Goal: Browse casually: Explore the website without a specific task or goal

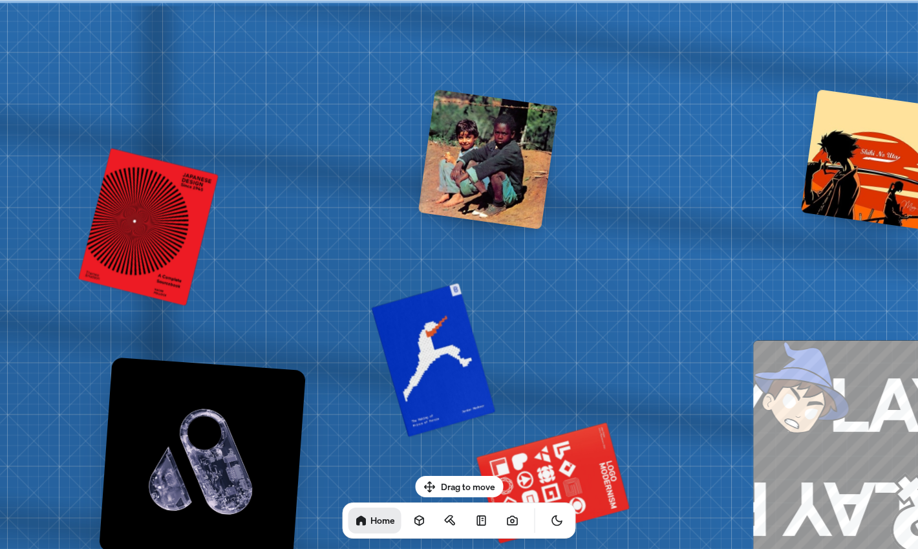
drag, startPoint x: 577, startPoint y: 204, endPoint x: 490, endPoint y: 192, distance: 87.5
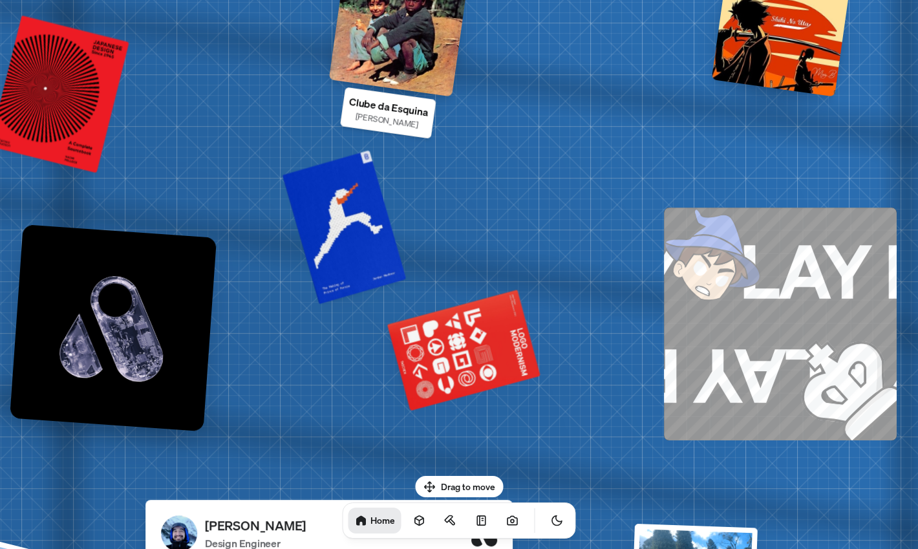
drag, startPoint x: 424, startPoint y: 165, endPoint x: 413, endPoint y: 39, distance: 126.7
click at [413, 39] on div at bounding box center [399, 26] width 140 height 140
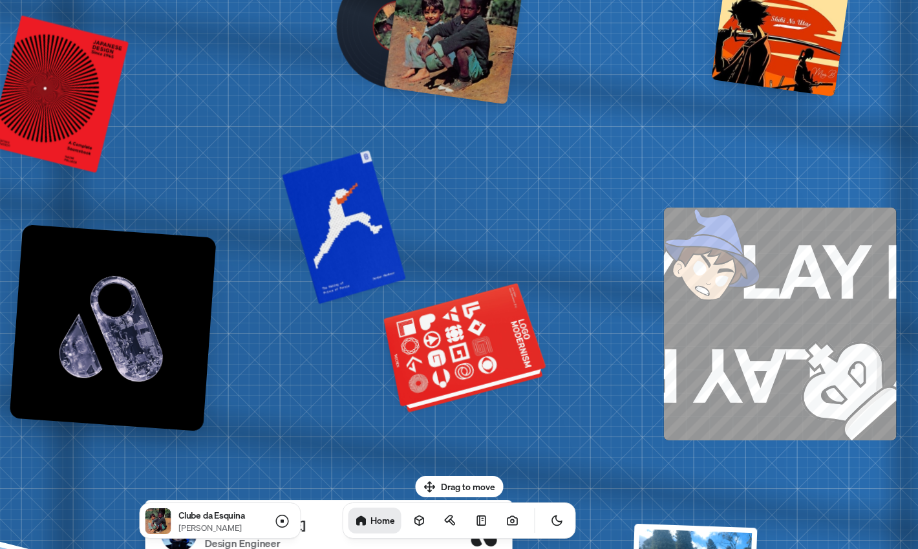
click at [471, 330] on div at bounding box center [466, 355] width 151 height 116
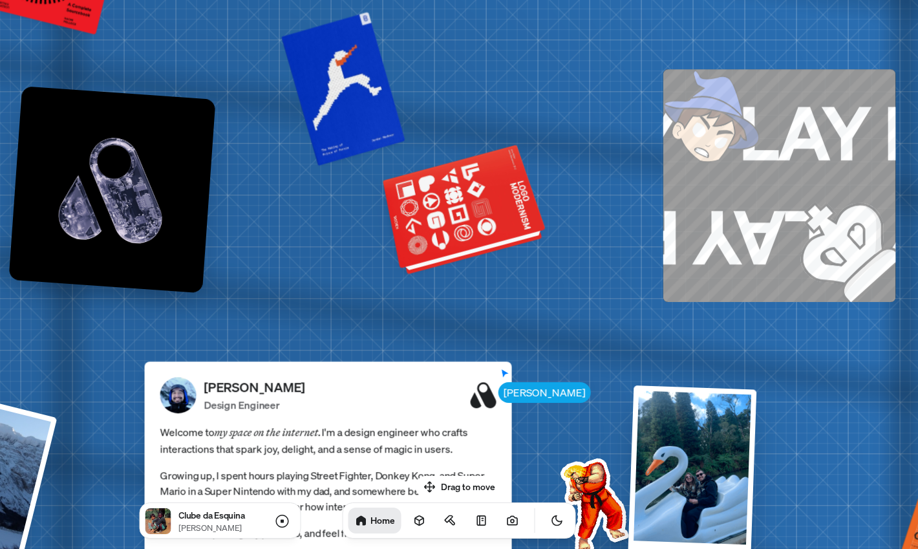
drag, startPoint x: 471, startPoint y: 330, endPoint x: 469, endPoint y: 189, distance: 141.0
click at [469, 189] on div at bounding box center [466, 216] width 151 height 116
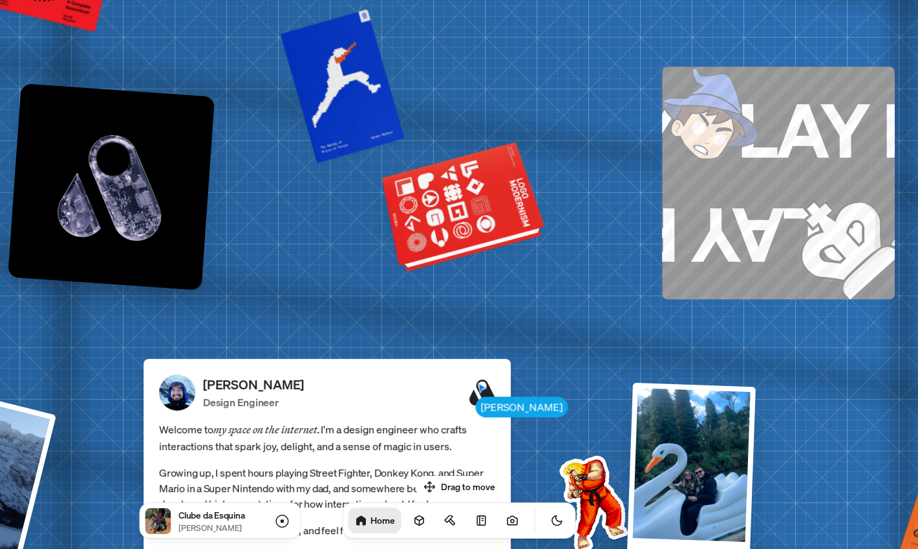
click at [469, 232] on div at bounding box center [465, 214] width 151 height 116
click at [456, 219] on div at bounding box center [465, 214] width 151 height 116
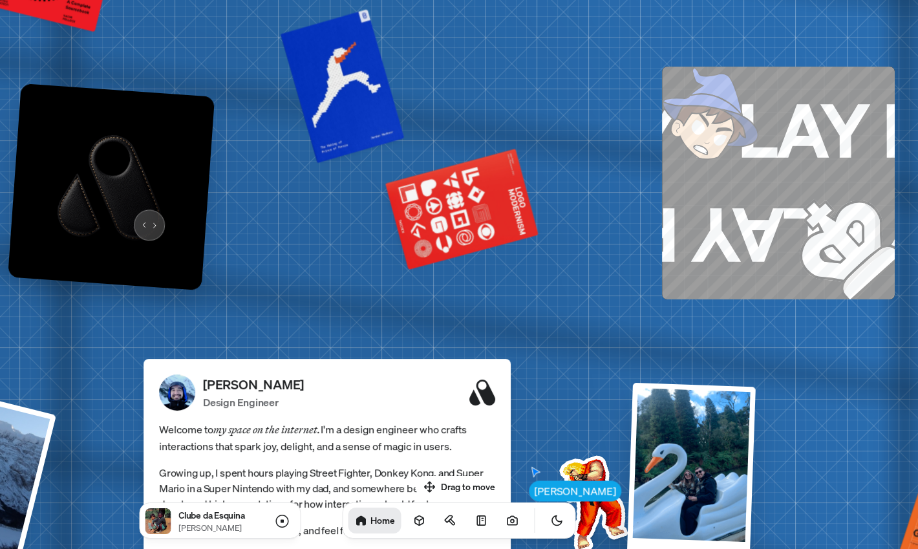
click at [146, 215] on img at bounding box center [111, 186] width 207 height 207
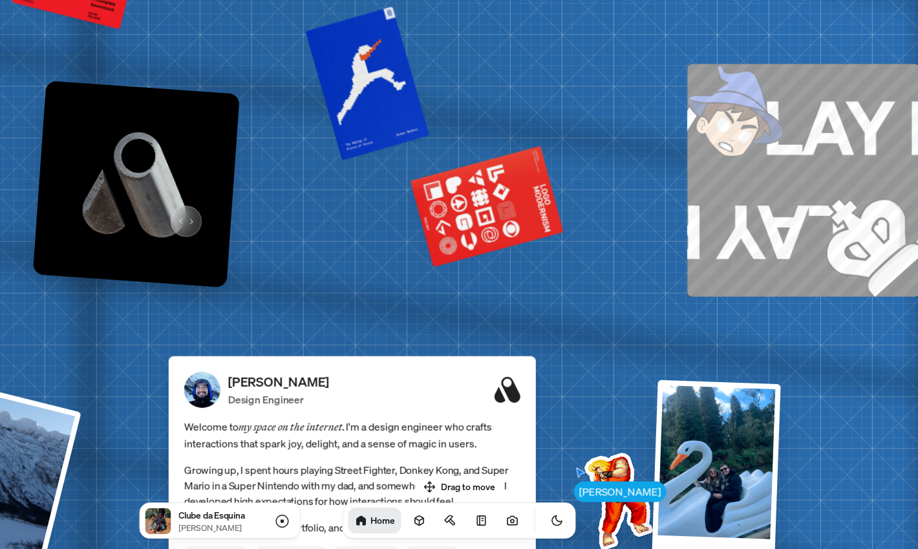
drag, startPoint x: 146, startPoint y: 215, endPoint x: 196, endPoint y: 209, distance: 50.9
click at [196, 211] on img at bounding box center [136, 183] width 207 height 207
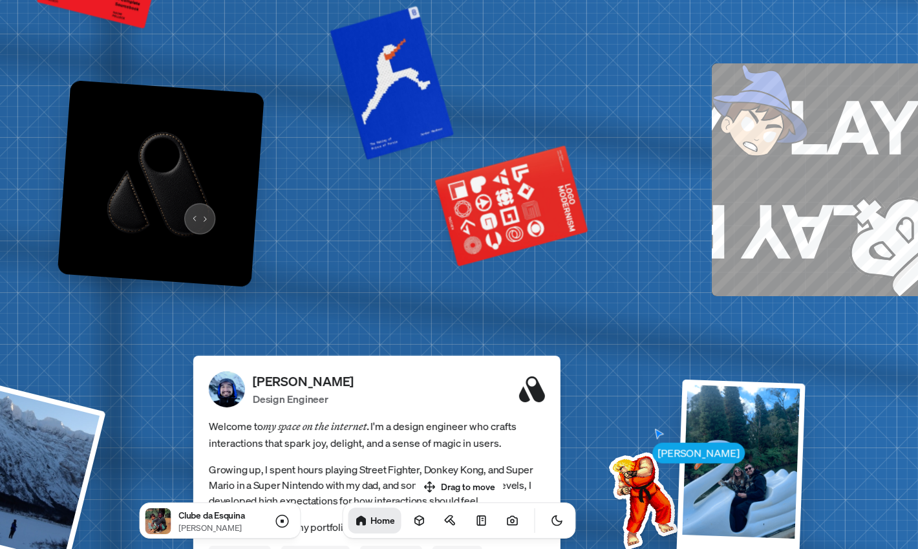
drag, startPoint x: 196, startPoint y: 209, endPoint x: 180, endPoint y: 209, distance: 16.2
click at [182, 209] on img at bounding box center [161, 183] width 207 height 207
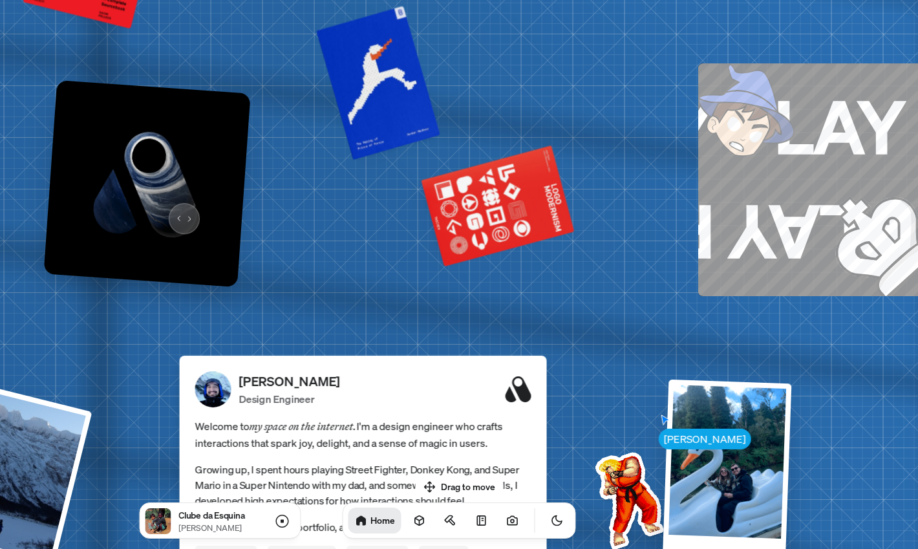
click at [180, 209] on img at bounding box center [146, 183] width 207 height 207
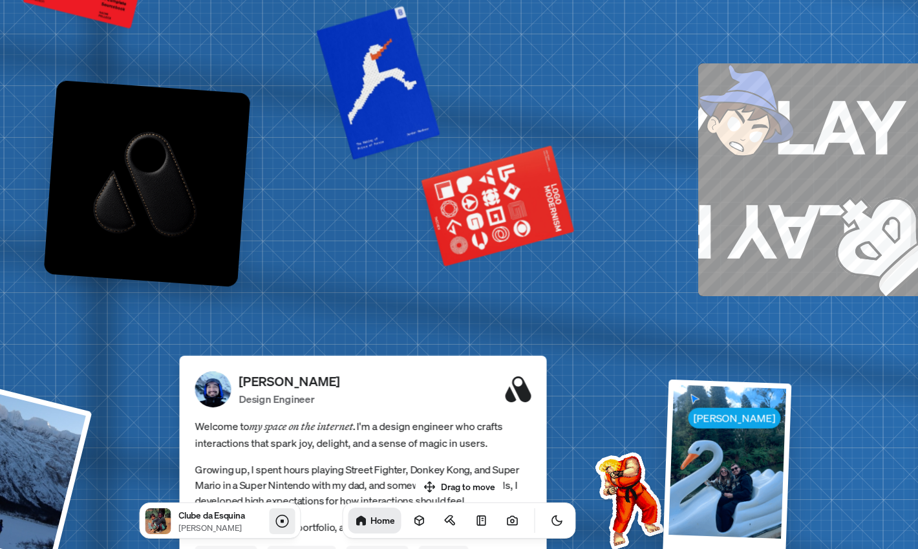
click at [274, 515] on icon at bounding box center [282, 522] width 16 height 16
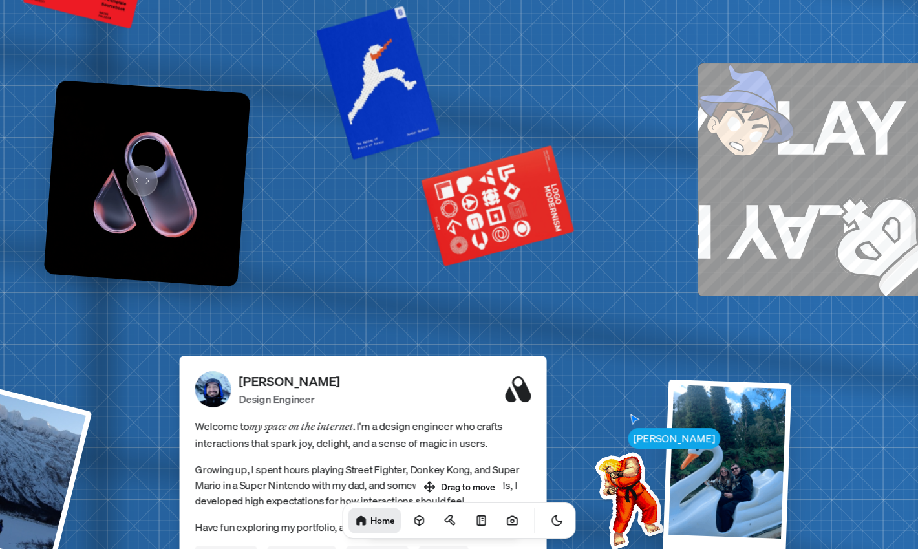
click at [135, 167] on img at bounding box center [146, 183] width 207 height 207
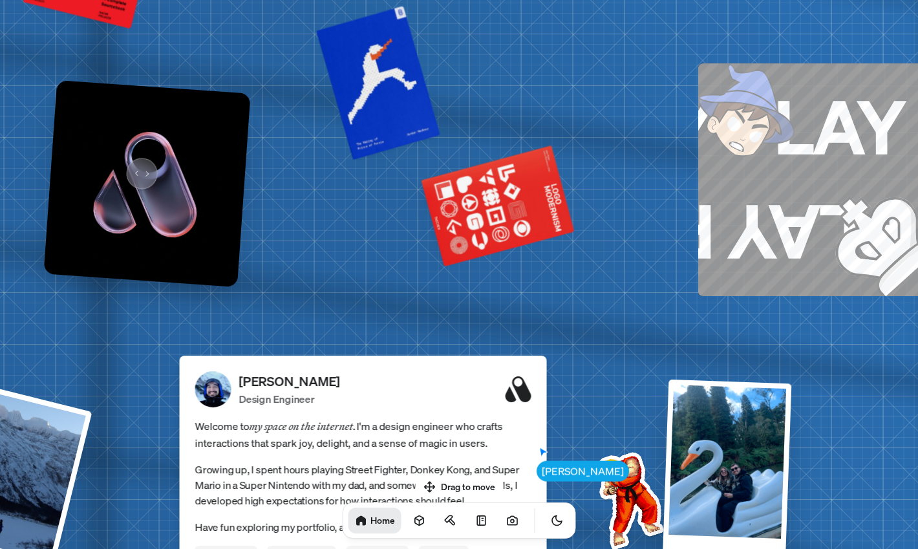
click at [135, 167] on img at bounding box center [146, 183] width 207 height 207
drag, startPoint x: 135, startPoint y: 167, endPoint x: 180, endPoint y: 184, distance: 48.3
click at [151, 167] on img at bounding box center [146, 183] width 207 height 207
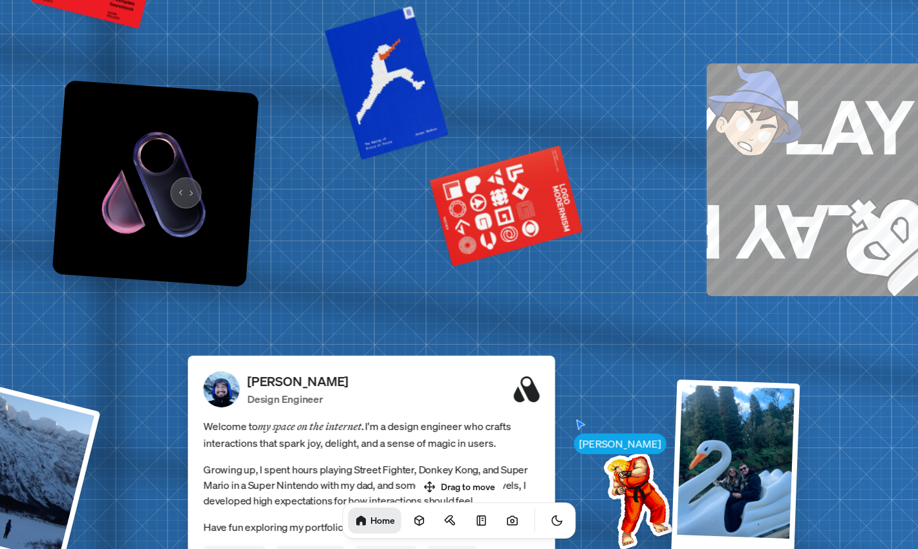
click at [180, 184] on img at bounding box center [155, 183] width 207 height 207
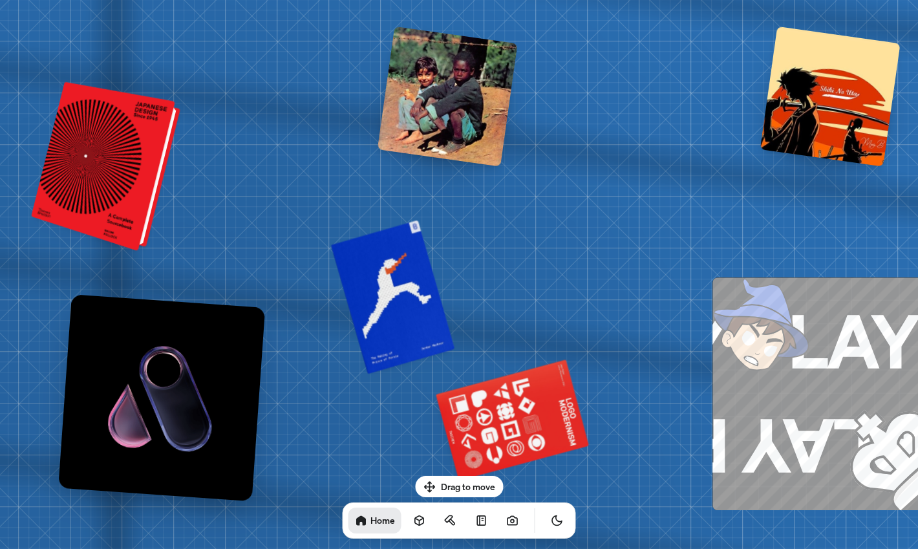
click at [125, 131] on div at bounding box center [113, 167] width 135 height 157
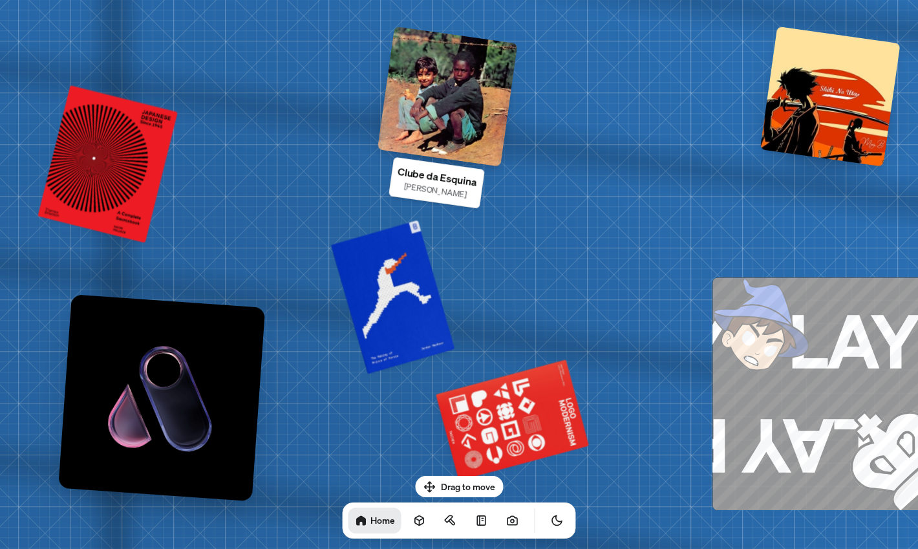
click at [404, 105] on div at bounding box center [448, 96] width 140 height 140
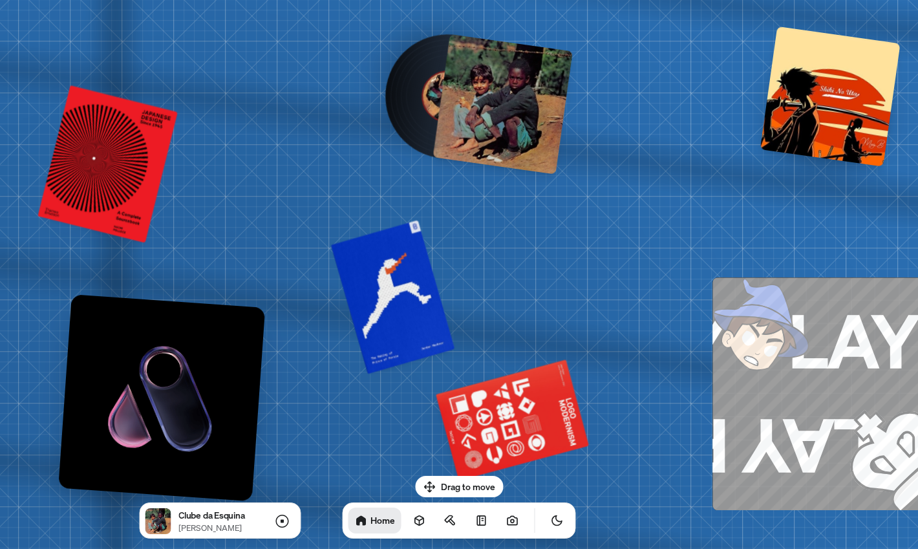
click at [404, 105] on div at bounding box center [447, 95] width 131 height 131
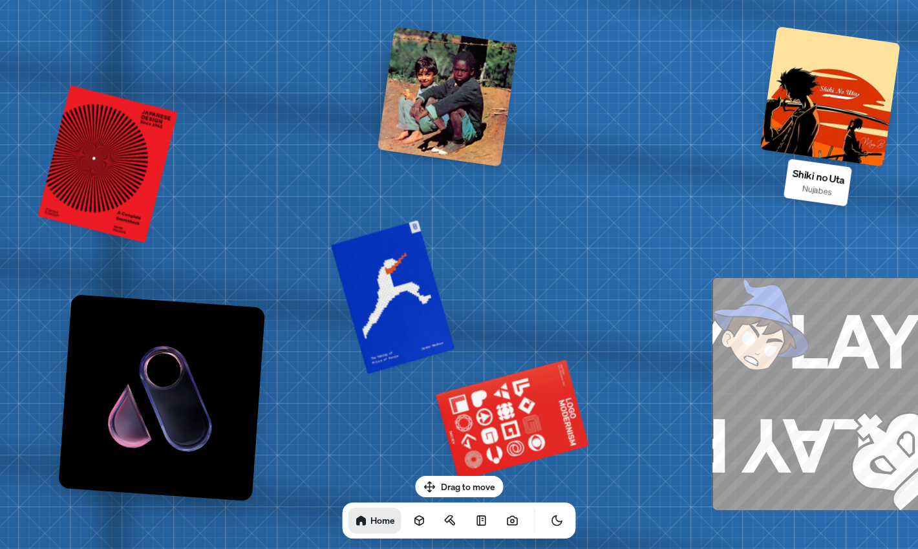
click at [874, 153] on div at bounding box center [831, 96] width 140 height 140
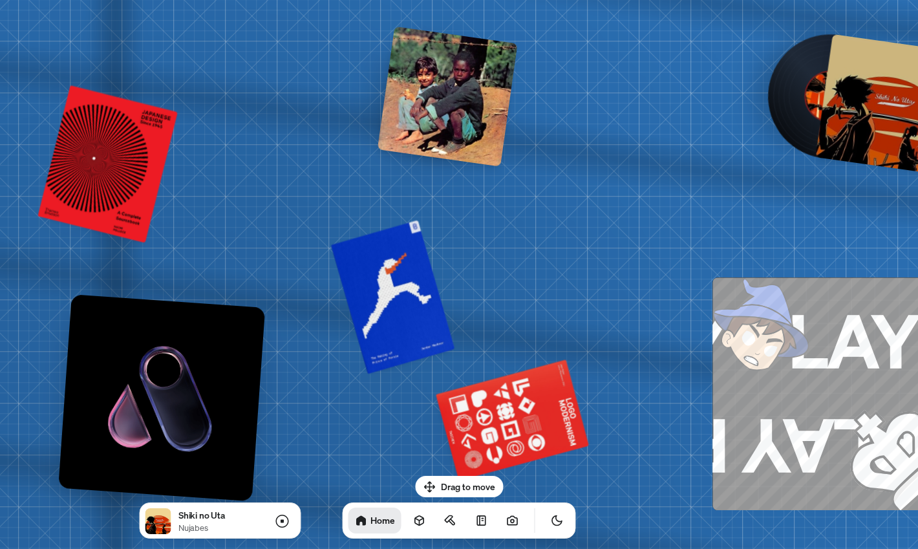
click at [874, 153] on div at bounding box center [886, 104] width 140 height 140
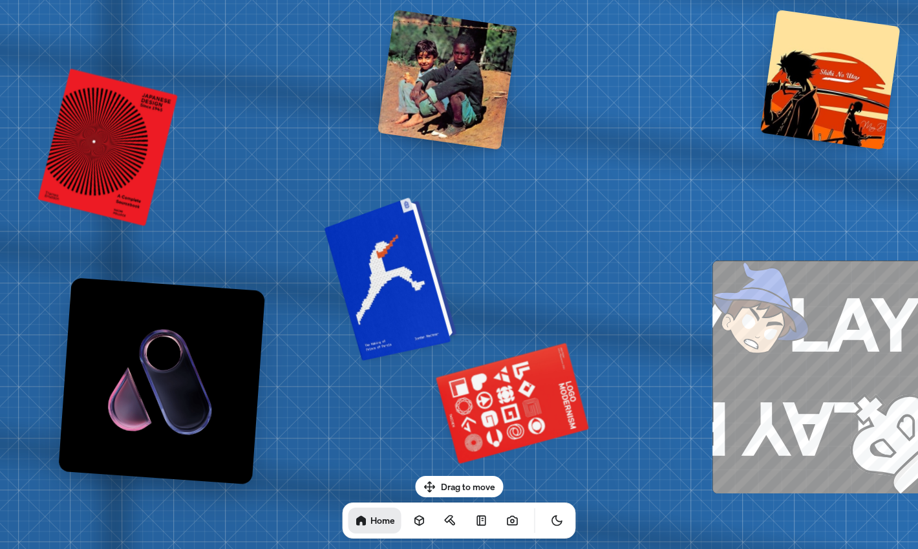
click at [387, 296] on div at bounding box center [397, 276] width 119 height 152
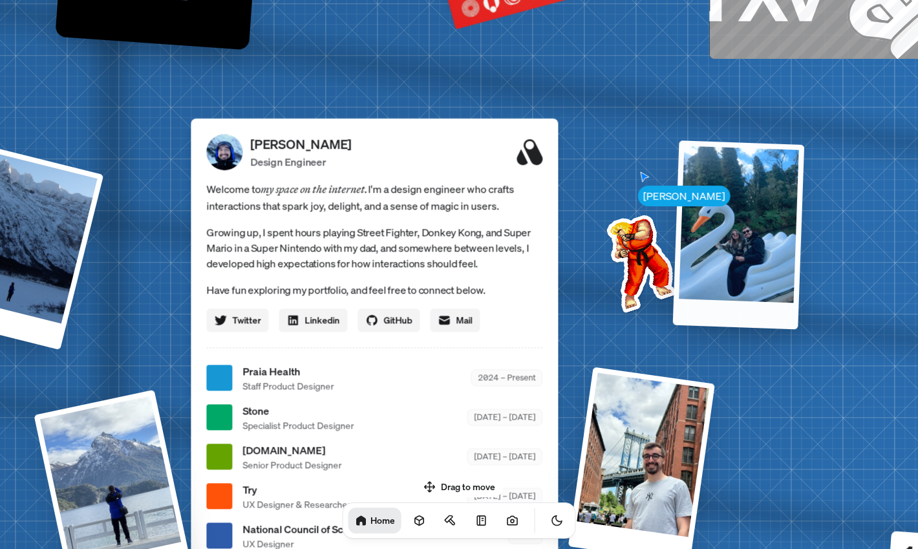
click at [723, 239] on div at bounding box center [739, 234] width 132 height 189
click at [732, 294] on div at bounding box center [739, 234] width 132 height 189
click at [752, 234] on div at bounding box center [739, 234] width 132 height 189
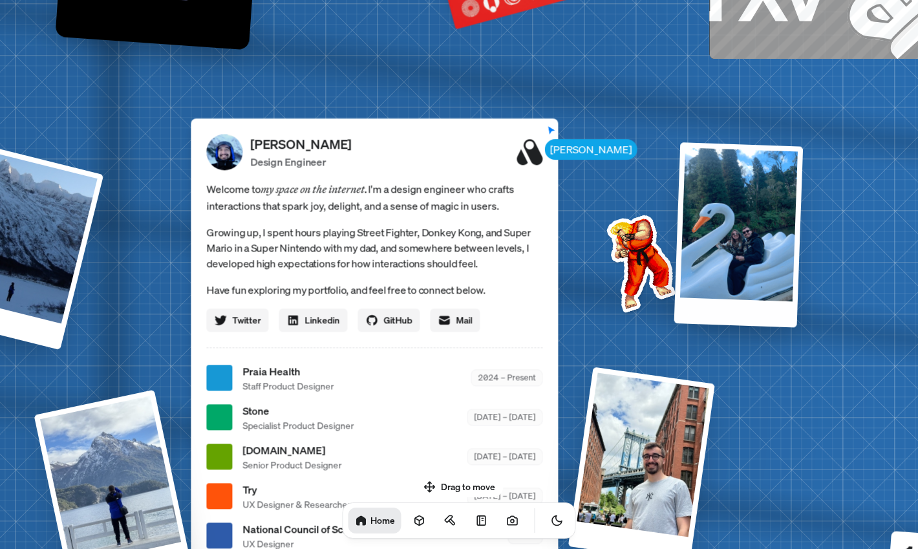
click at [644, 240] on img at bounding box center [639, 260] width 131 height 131
drag, startPoint x: 643, startPoint y: 242, endPoint x: 642, endPoint y: 274, distance: 31.7
click at [642, 274] on img at bounding box center [639, 260] width 131 height 131
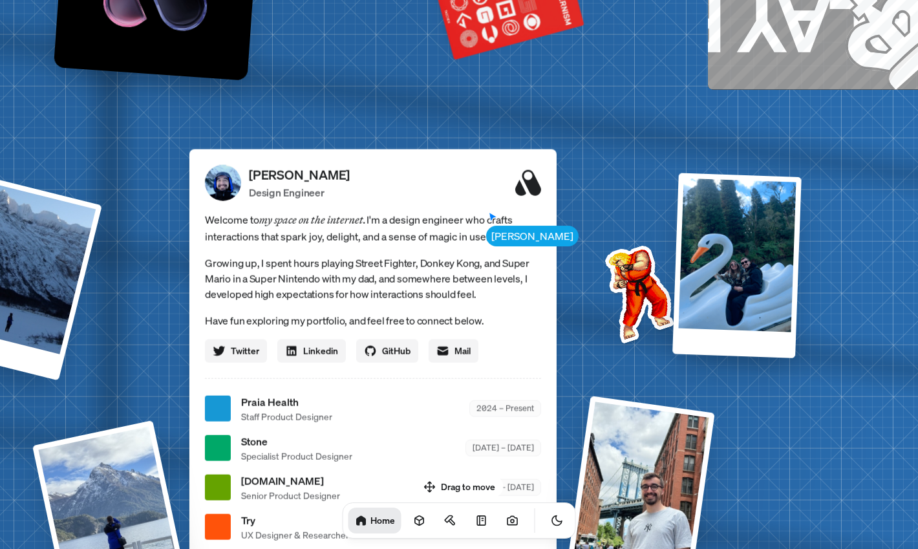
click at [624, 423] on div at bounding box center [640, 496] width 150 height 200
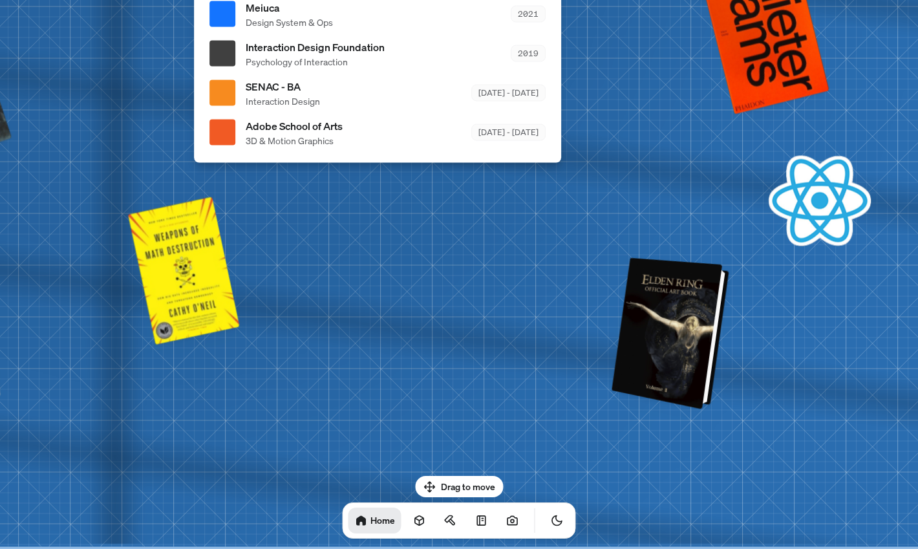
click at [671, 381] on div at bounding box center [676, 334] width 103 height 141
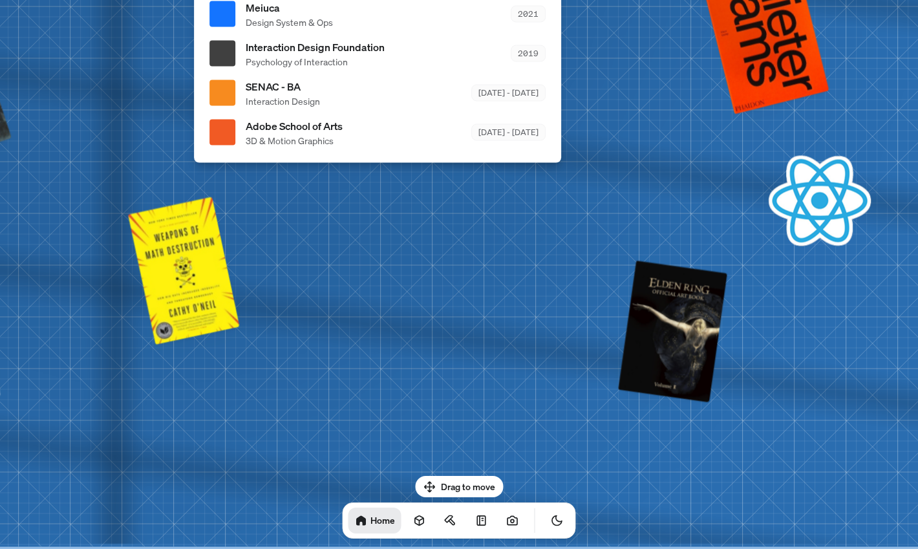
drag, startPoint x: 449, startPoint y: 478, endPoint x: 335, endPoint y: 451, distance: 116.9
click at [335, 0] on body "[PERSON_NAME] [PERSON_NAME] Design Engineer Welcome to my space on the internet…" at bounding box center [459, 0] width 918 height 0
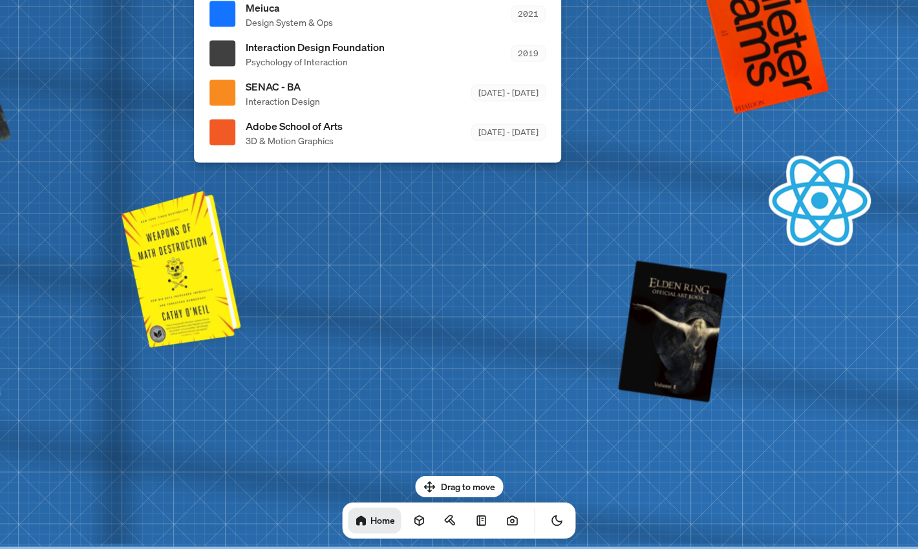
click at [149, 281] on div at bounding box center [188, 267] width 106 height 146
